Goal: Information Seeking & Learning: Learn about a topic

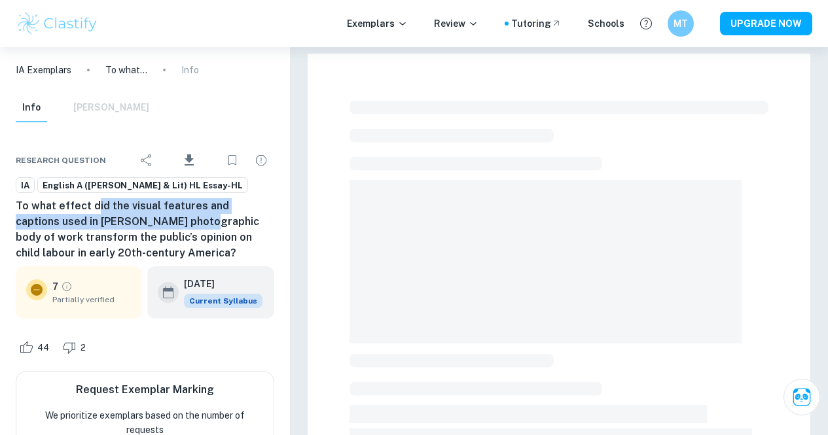
drag, startPoint x: 94, startPoint y: 203, endPoint x: 154, endPoint y: 225, distance: 64.2
click at [152, 226] on h6 "To what effect did the visual features and captions used in [PERSON_NAME] photo…" at bounding box center [145, 229] width 258 height 63
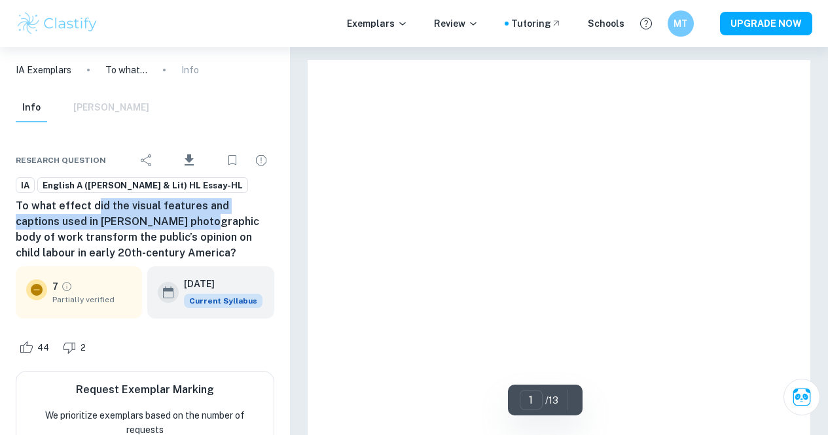
click at [181, 209] on h6 "To what effect did the visual features and captions used in [PERSON_NAME] photo…" at bounding box center [145, 229] width 258 height 63
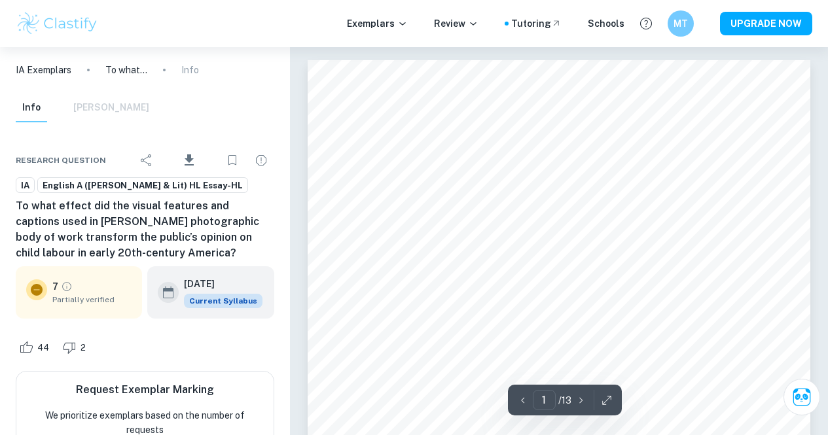
click at [173, 207] on h6 "To what effect did the visual features and captions used in [PERSON_NAME] photo…" at bounding box center [145, 229] width 258 height 63
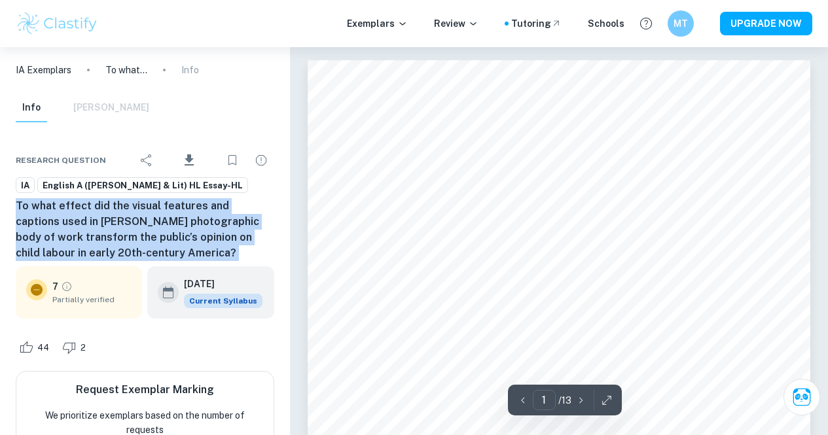
click at [173, 207] on h6 "To what effect did the visual features and captions used in [PERSON_NAME] photo…" at bounding box center [145, 229] width 258 height 63
click at [154, 222] on h6 "To what effect did the visual features and captions used in [PERSON_NAME] photo…" at bounding box center [145, 229] width 258 height 63
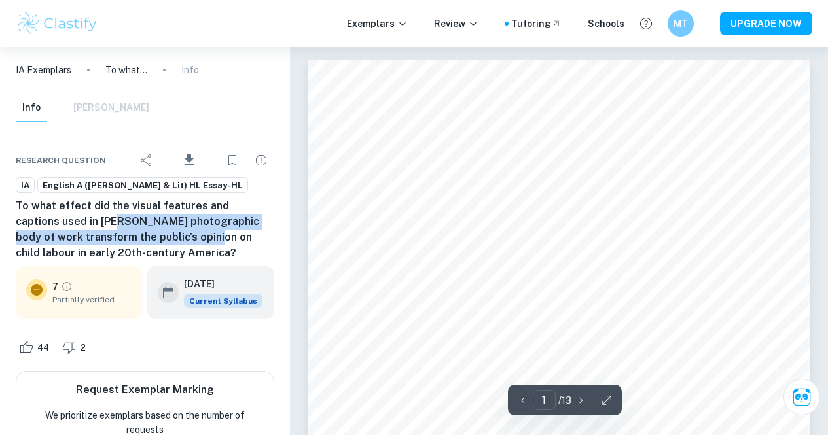
drag, startPoint x: 115, startPoint y: 211, endPoint x: 157, endPoint y: 241, distance: 51.6
click at [157, 241] on h6 "To what effect did the visual features and captions used in [PERSON_NAME] photo…" at bounding box center [145, 229] width 258 height 63
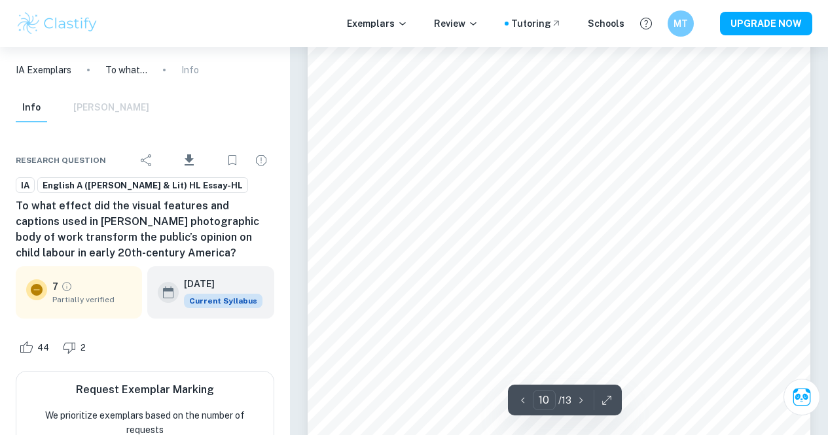
scroll to position [6477, 0]
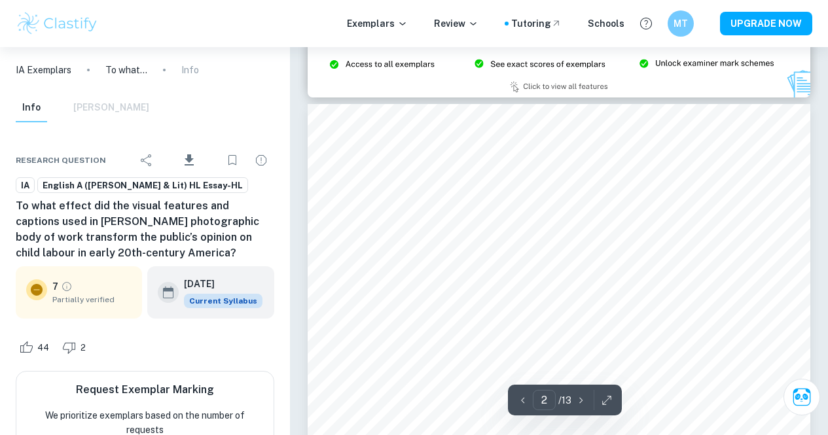
type input "1"
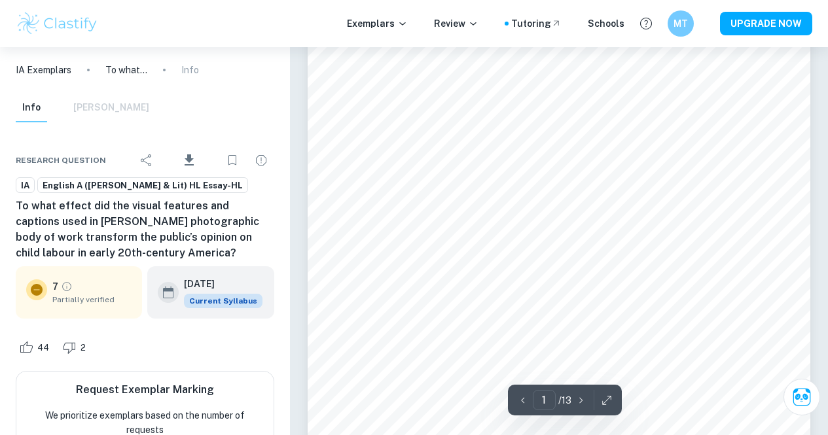
scroll to position [228, 0]
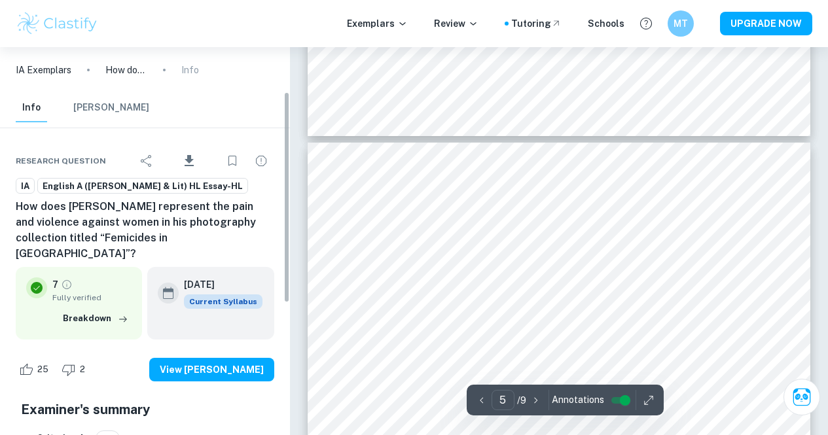
scroll to position [324, 0]
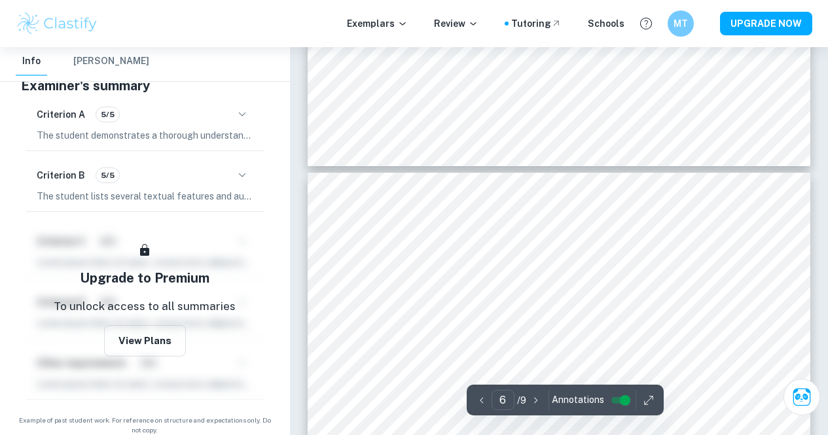
type input "7"
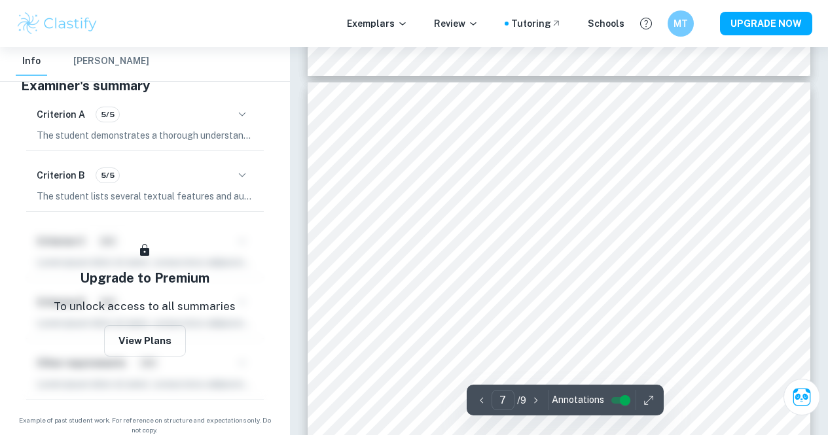
scroll to position [4514, 0]
